Goal: Transaction & Acquisition: Purchase product/service

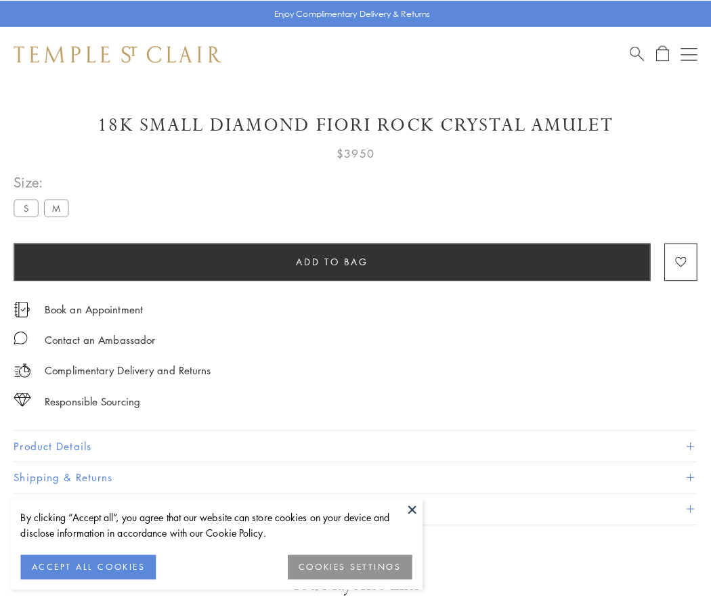
scroll to position [14, 0]
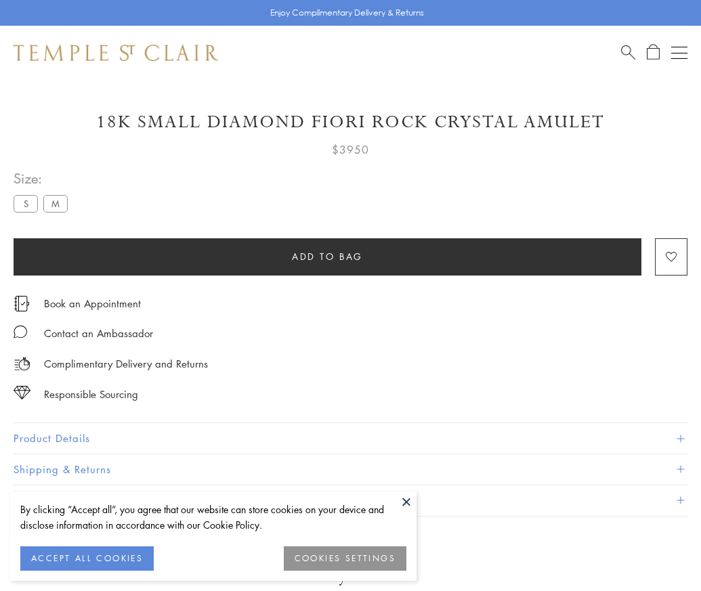
click at [327, 256] on span "Add to bag" at bounding box center [327, 256] width 71 height 15
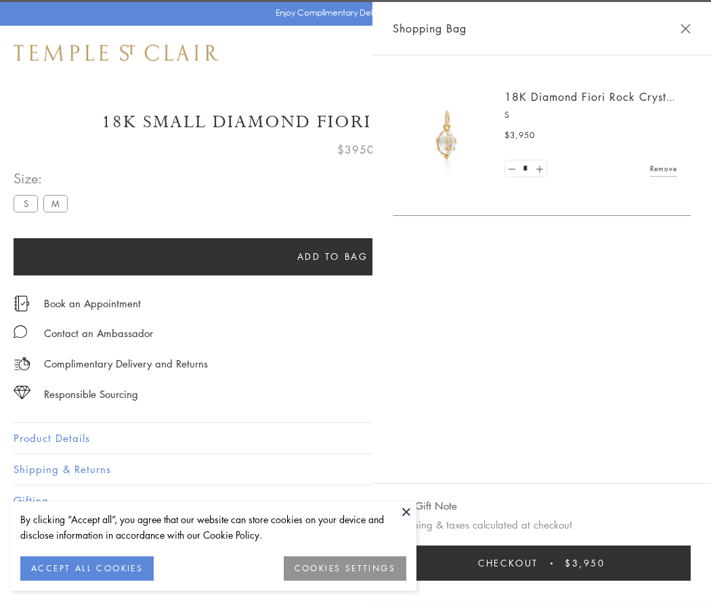
click at [691, 563] on button "Checkout $3,950" at bounding box center [542, 563] width 298 height 35
